Goal: Transaction & Acquisition: Download file/media

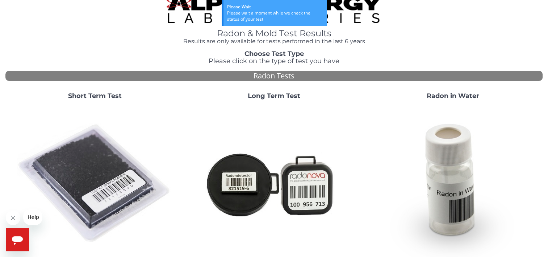
scroll to position [14, 0]
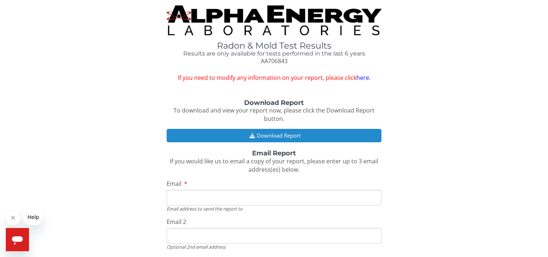
click at [313, 135] on button "Download Report" at bounding box center [274, 135] width 215 height 13
